Goal: Task Accomplishment & Management: Complete application form

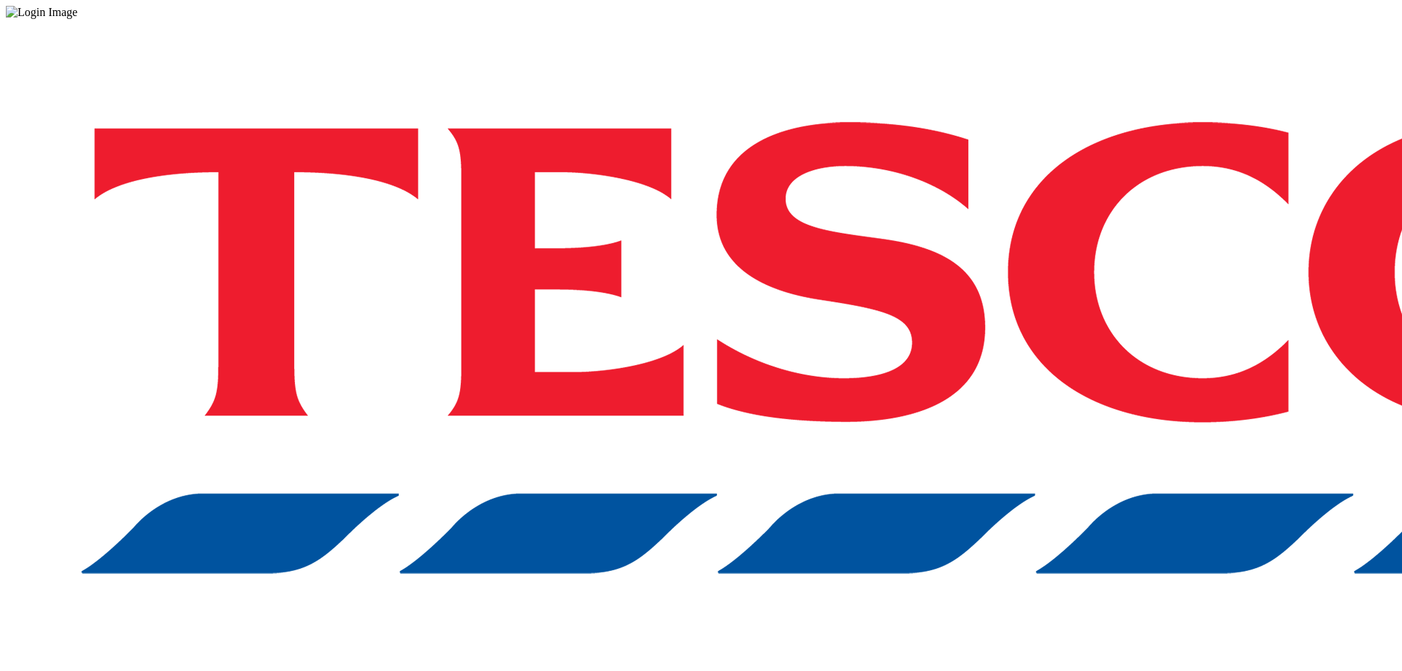
drag, startPoint x: 957, startPoint y: 375, endPoint x: 940, endPoint y: 370, distance: 18.1
